Goal: Download file/media

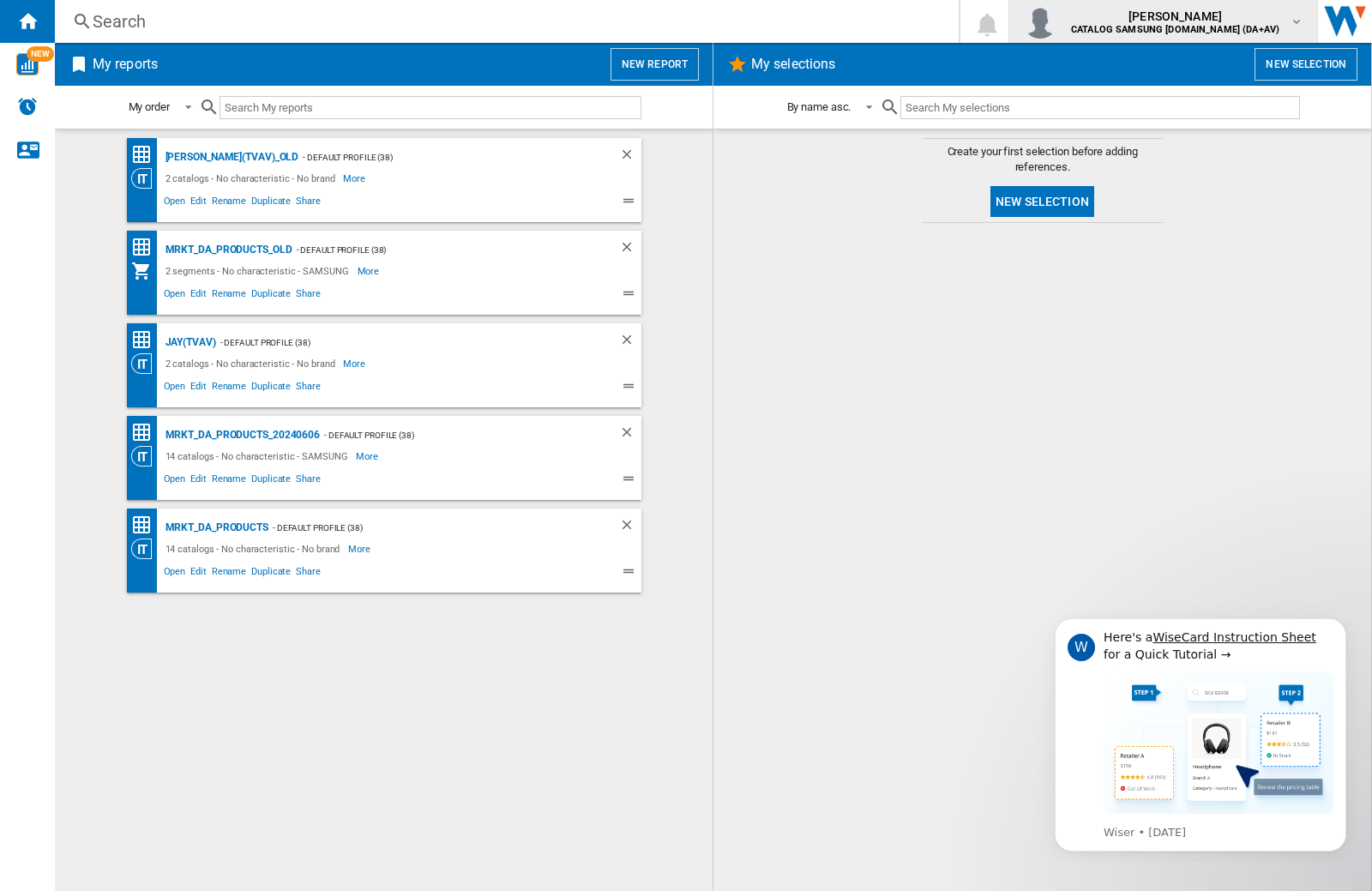
click at [1057, 21] on img "button" at bounding box center [1039, 21] width 34 height 35
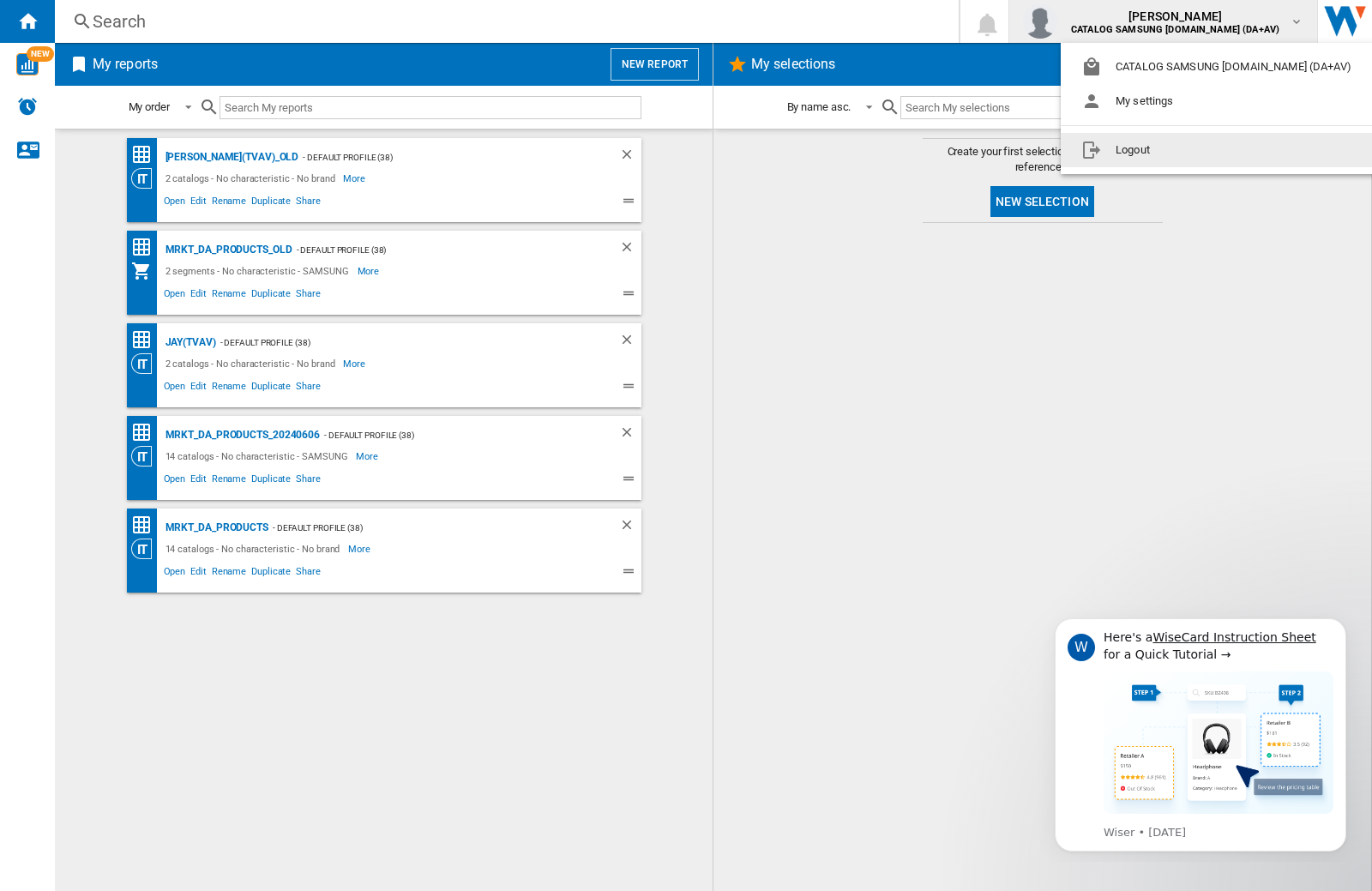
click at [1192, 150] on button "Logout" at bounding box center [1220, 150] width 318 height 35
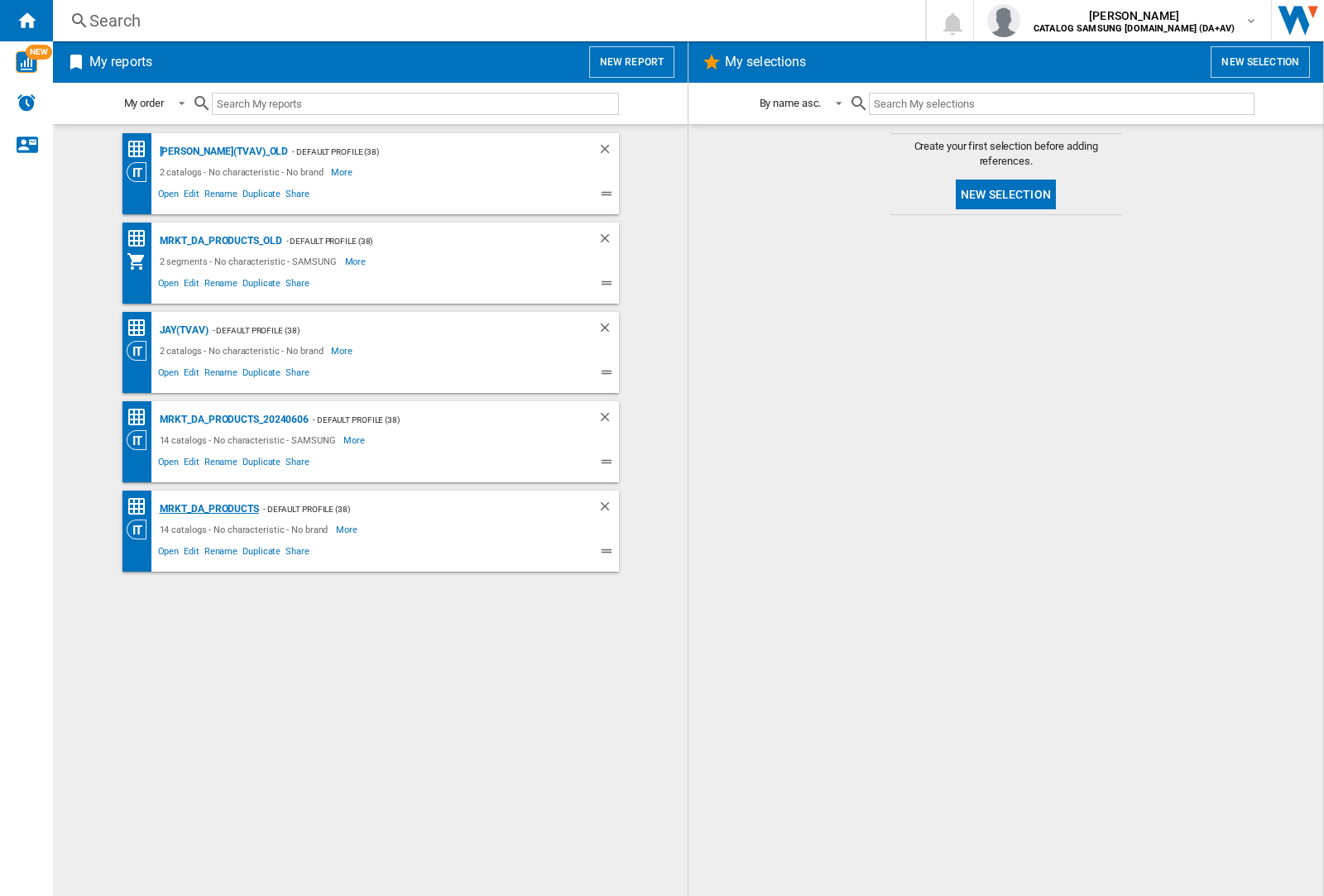
click at [208, 509] on div "MRKT_DA_PRODUCTS" at bounding box center [207, 509] width 103 height 20
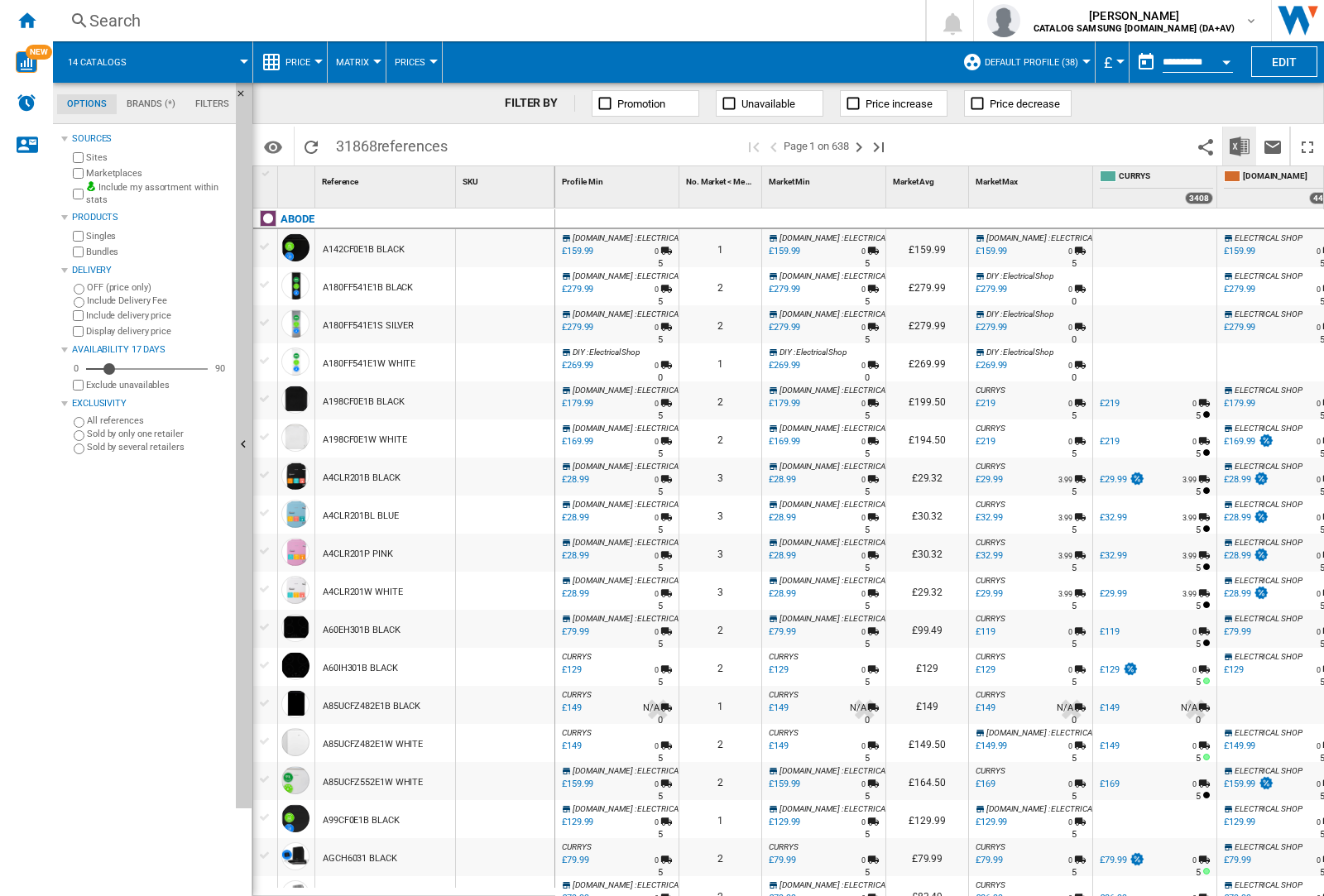
click at [1239, 145] on img "Download in Excel" at bounding box center [1239, 146] width 20 height 20
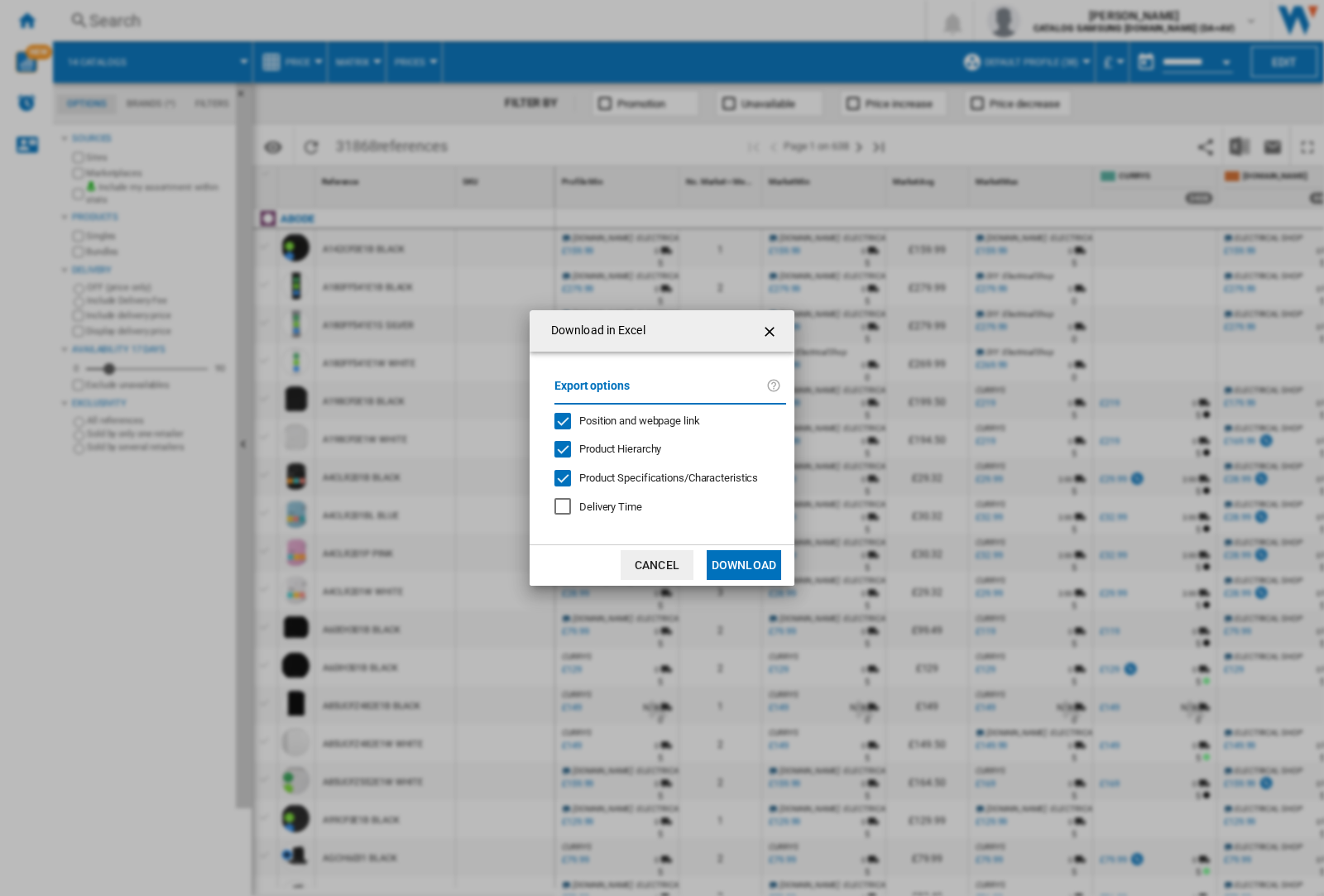
click at [629, 420] on span "Position and webpage link" at bounding box center [639, 421] width 121 height 13
click at [744, 565] on button "Download" at bounding box center [744, 565] width 74 height 30
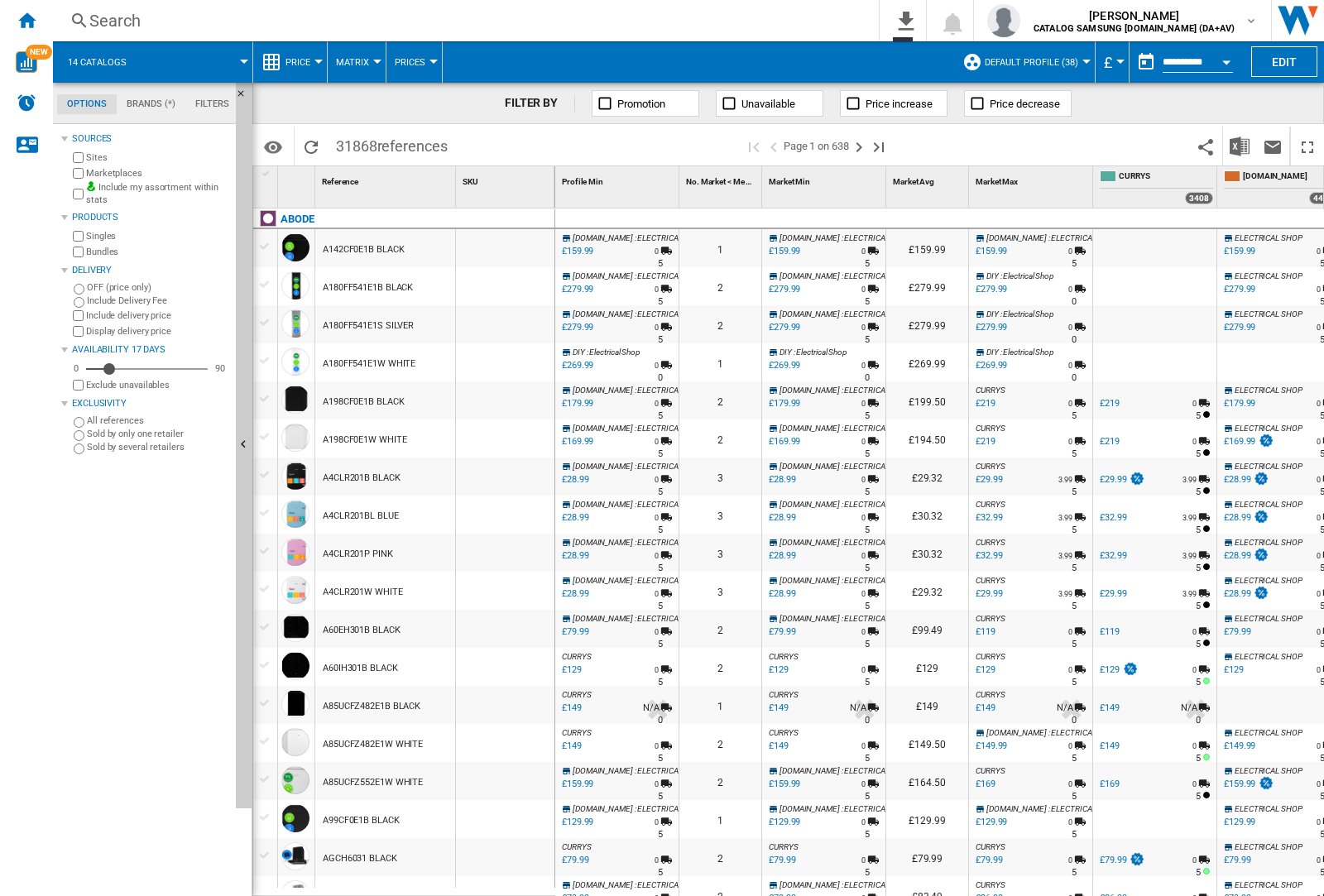
click at [516, 282] on div at bounding box center [505, 286] width 98 height 38
